Goal: Task Accomplishment & Management: Use online tool/utility

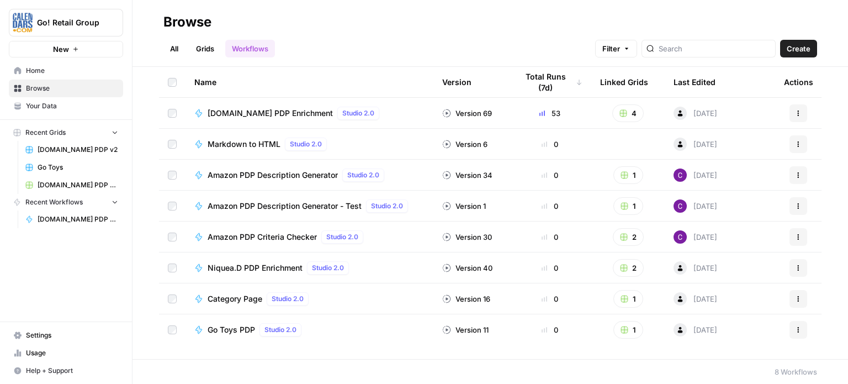
click at [236, 108] on span "[DOMAIN_NAME] PDP Enrichment" at bounding box center [270, 113] width 125 height 11
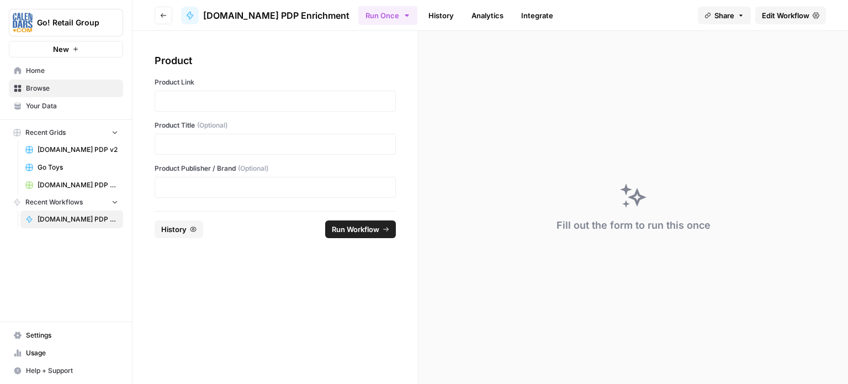
click at [249, 94] on div at bounding box center [275, 101] width 241 height 21
click at [283, 103] on p at bounding box center [275, 101] width 227 height 11
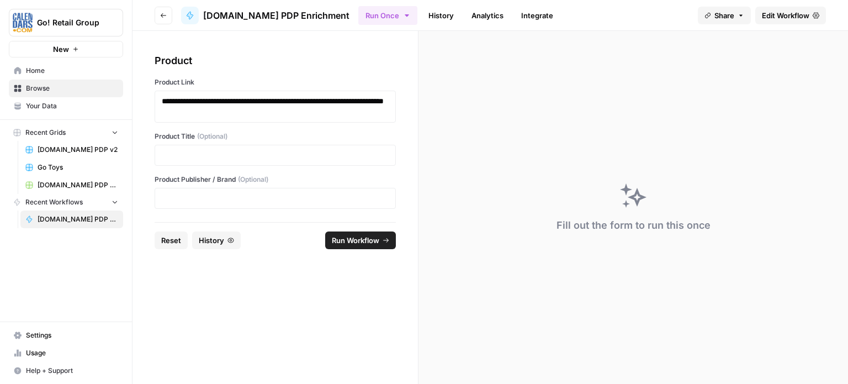
click at [369, 235] on span "Run Workflow" at bounding box center [355, 240] width 47 height 11
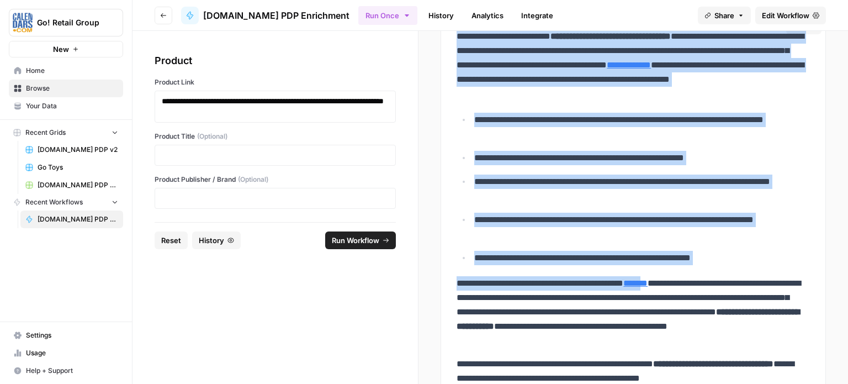
scroll to position [331, 0]
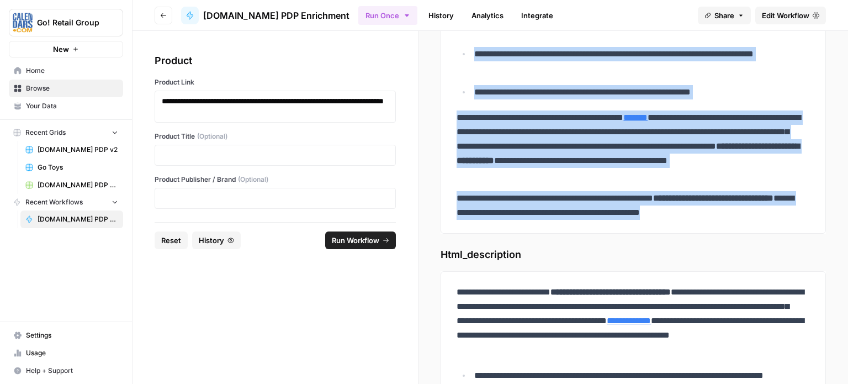
drag, startPoint x: 471, startPoint y: 205, endPoint x: 757, endPoint y: 213, distance: 286.7
click at [761, 213] on div "**********" at bounding box center [633, 41] width 367 height 365
click at [182, 241] on button "Reset" at bounding box center [171, 240] width 33 height 18
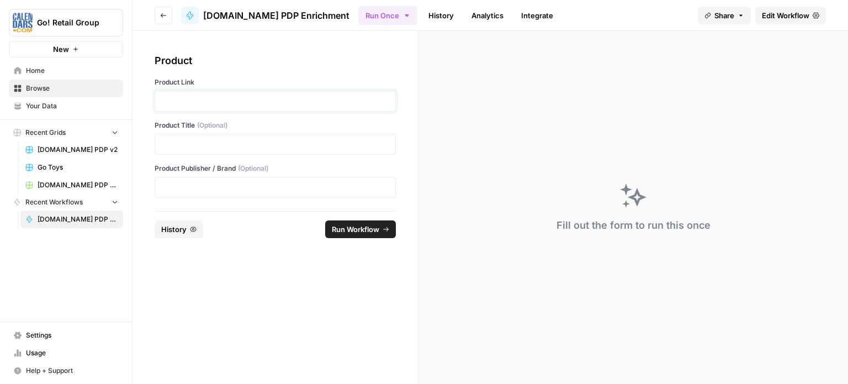
click at [238, 100] on p at bounding box center [275, 101] width 227 height 11
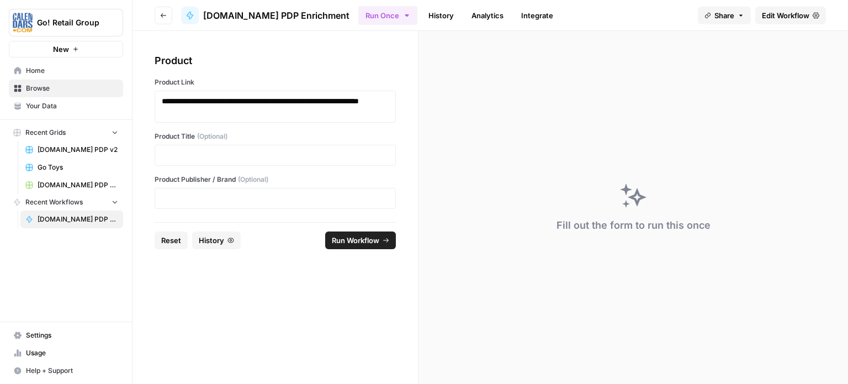
click at [364, 230] on footer "Reset History Run Workflow" at bounding box center [275, 240] width 241 height 36
click at [362, 237] on span "Run Workflow" at bounding box center [355, 240] width 47 height 11
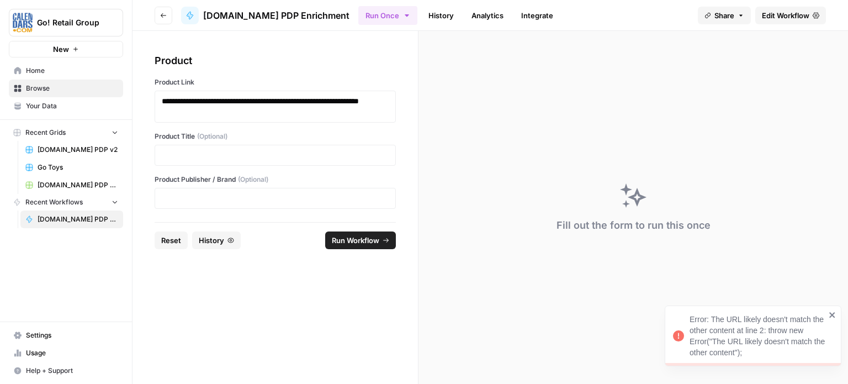
click at [170, 237] on span "Reset" at bounding box center [171, 240] width 20 height 11
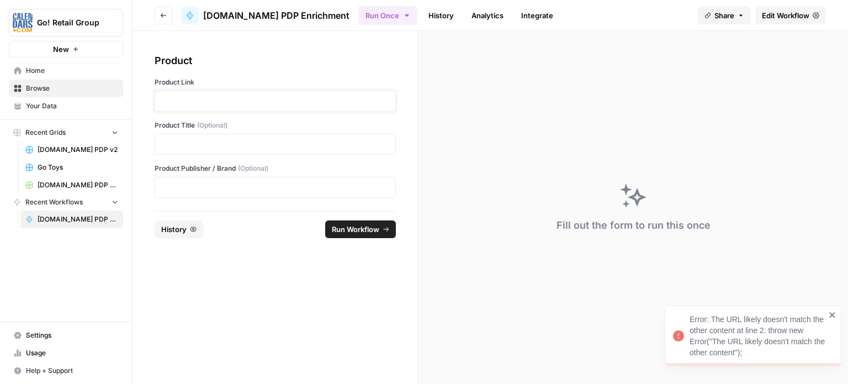
click at [197, 97] on p at bounding box center [275, 101] width 227 height 11
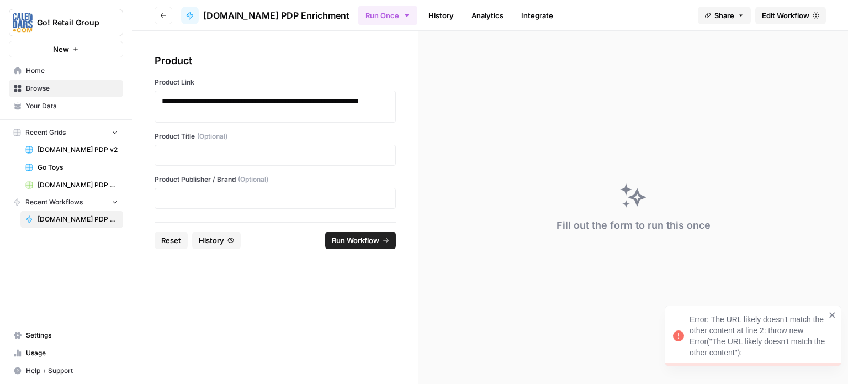
click at [351, 236] on span "Run Workflow" at bounding box center [355, 240] width 47 height 11
